Goal: Register for event/course

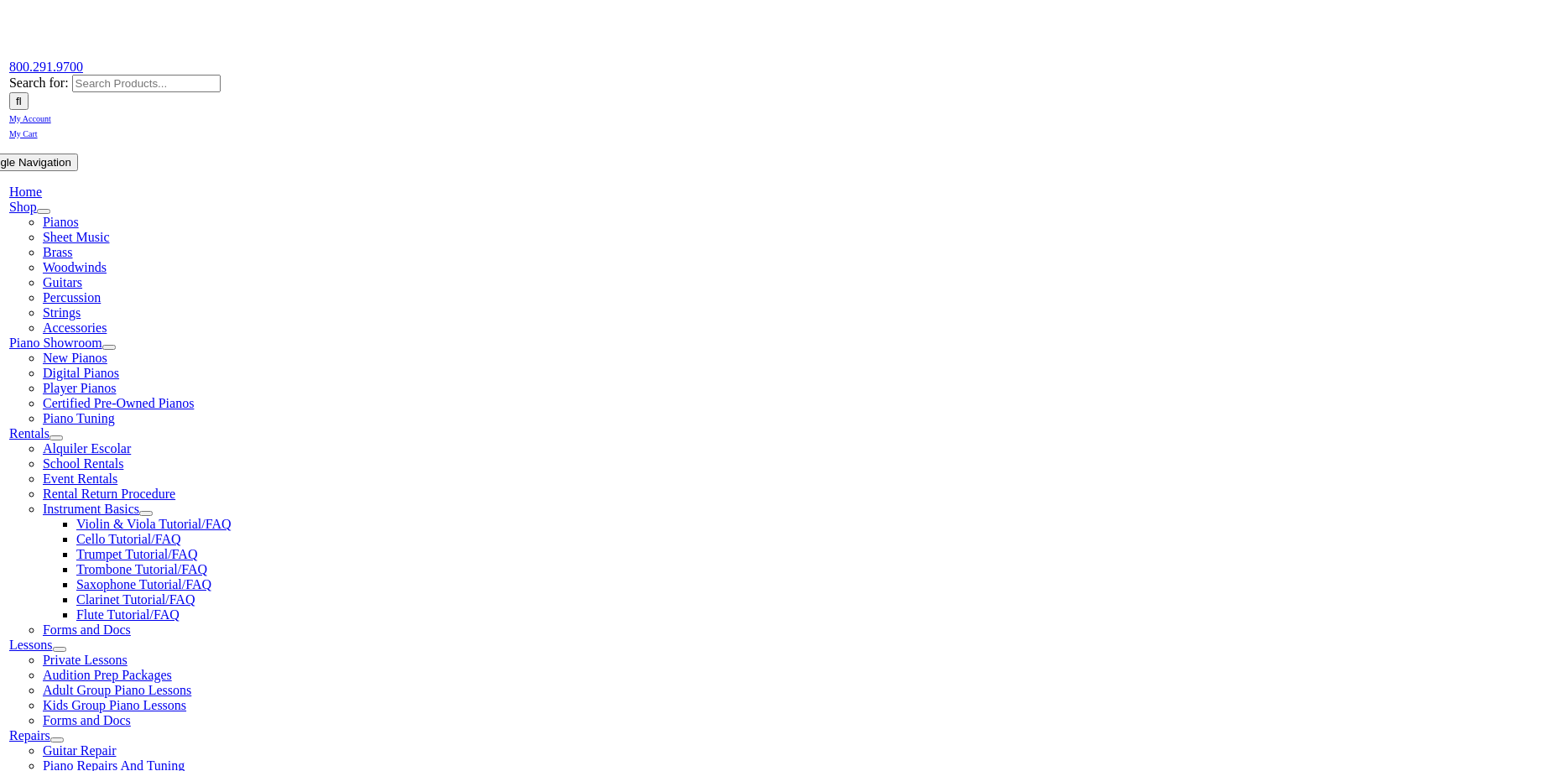
scroll to position [91, 0]
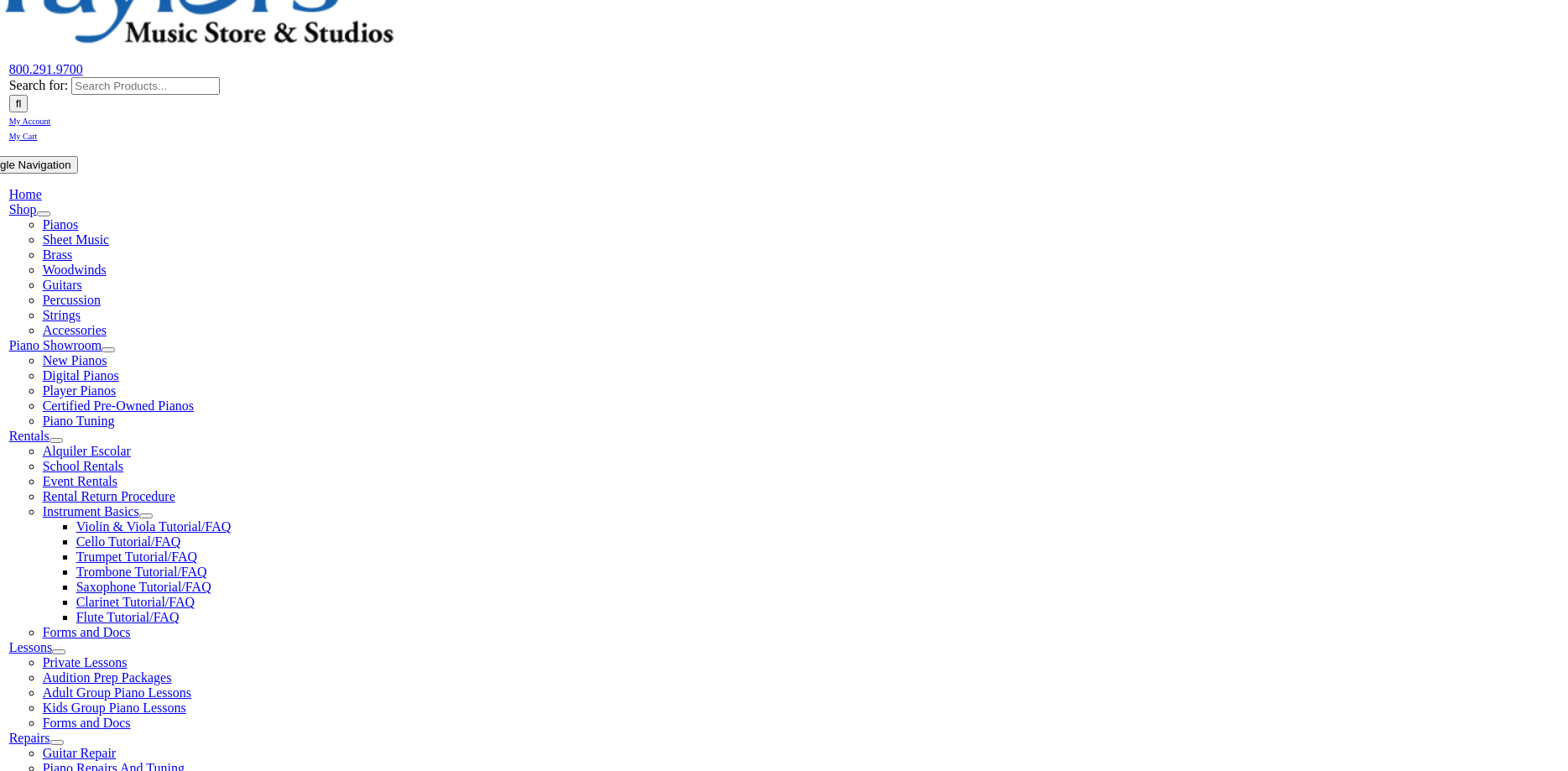
scroll to position [181, 0]
type input "valley forg"
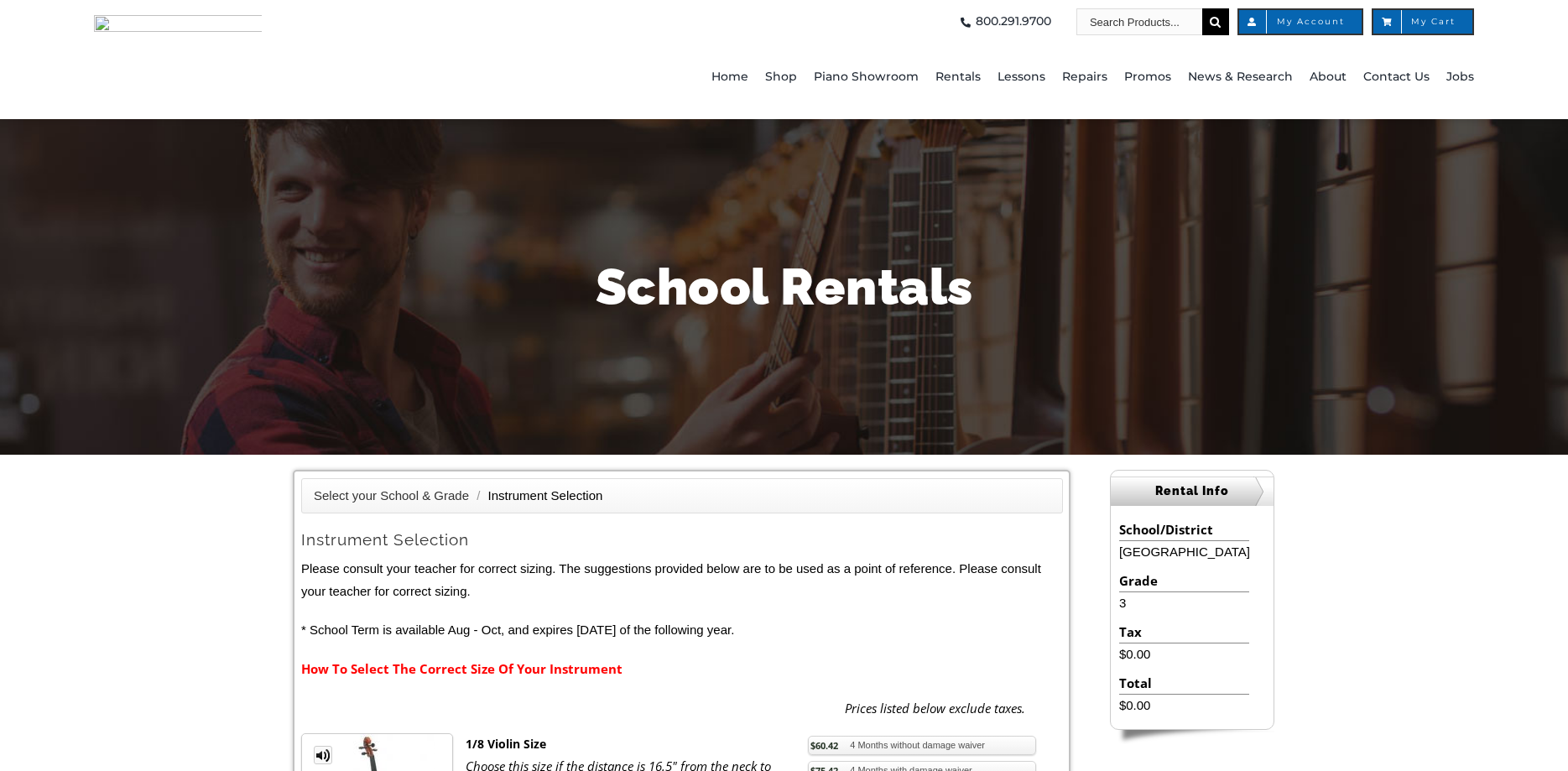
click at [1111, 297] on span "Kids Group Piano Lessons" at bounding box center [1085, 291] width 142 height 27
